Goal: Transaction & Acquisition: Subscribe to service/newsletter

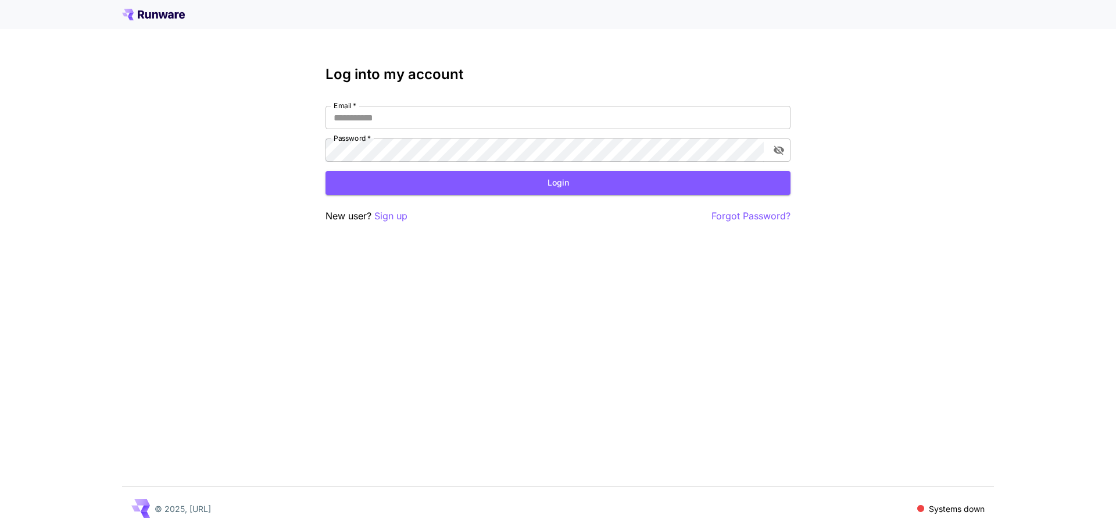
click at [160, 18] on icon at bounding box center [153, 15] width 63 height 12
click at [378, 220] on p "Sign up" at bounding box center [390, 216] width 33 height 15
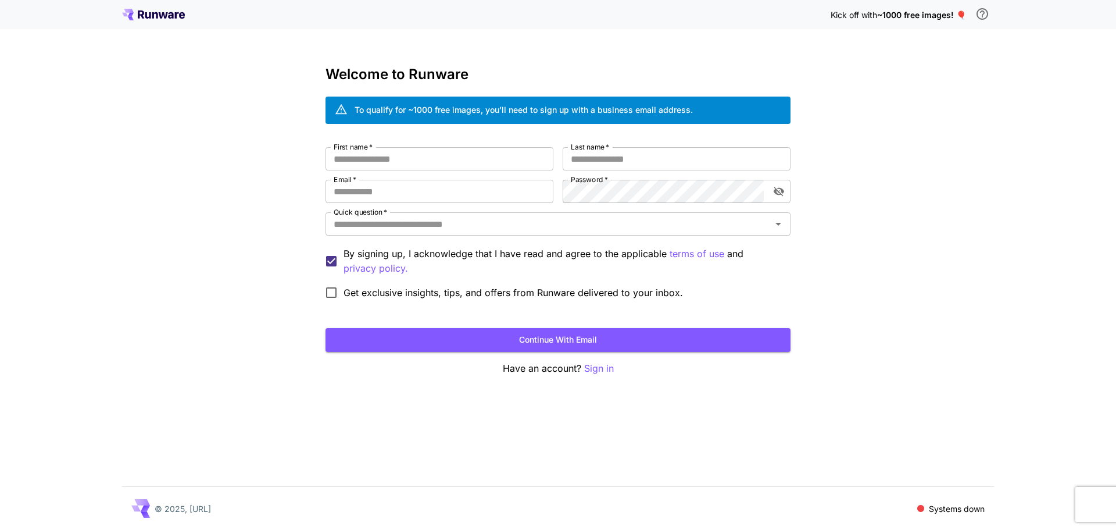
click at [887, 13] on span "~1000 free images! 🎈" at bounding box center [921, 15] width 89 height 10
click at [957, 16] on span "~1000 free images! 🎈" at bounding box center [921, 15] width 89 height 10
click at [887, 20] on p "Kick off with ~1000 free images! 🎈" at bounding box center [898, 15] width 135 height 12
click at [849, 16] on span "Kick off with" at bounding box center [854, 15] width 47 height 10
click at [980, 12] on icon "\a In order to qualify for free credit, you need to sign up with a business ema…" at bounding box center [982, 14] width 14 height 14
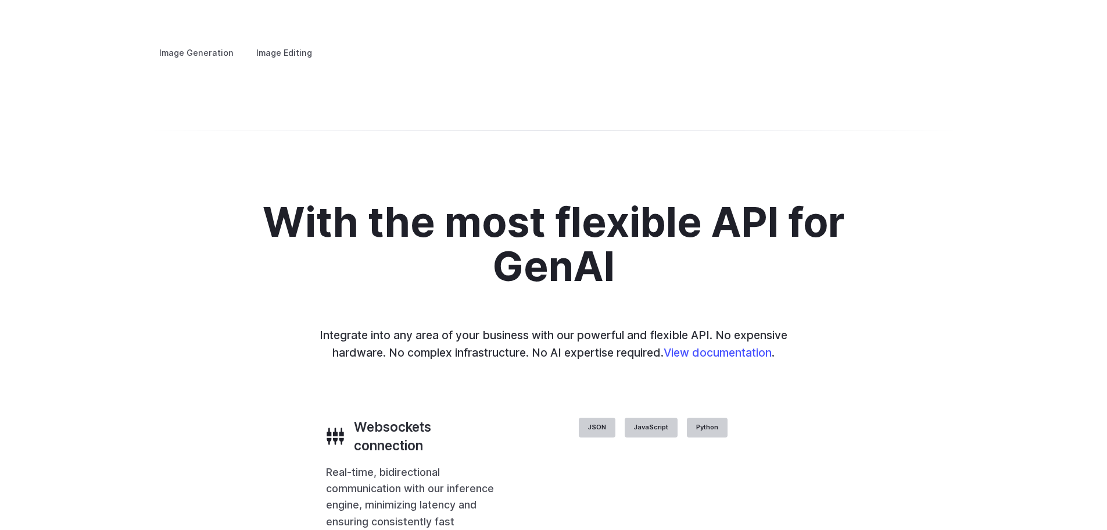
scroll to position [2255, 0]
